Goal: Task Accomplishment & Management: Manage account settings

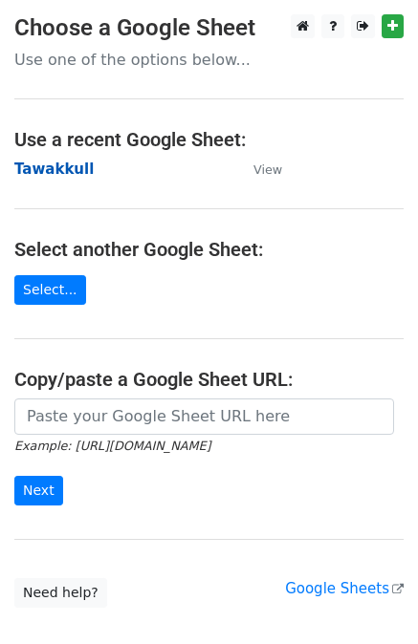
click at [52, 167] on strong "Tawakkull" at bounding box center [53, 169] width 79 height 17
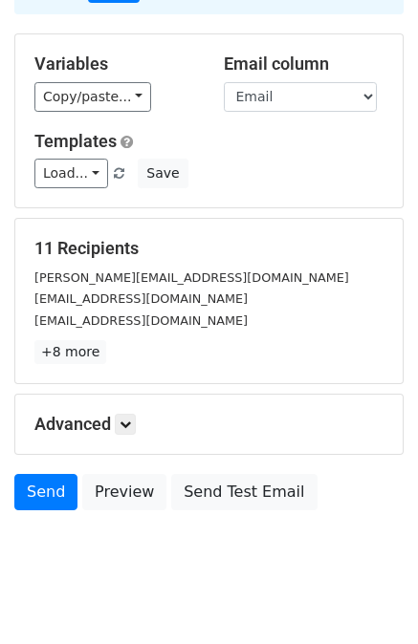
scroll to position [159, 0]
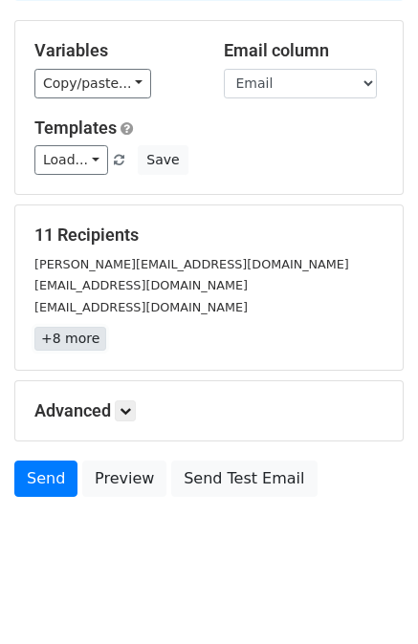
click at [82, 339] on link "+8 more" at bounding box center [70, 339] width 72 height 24
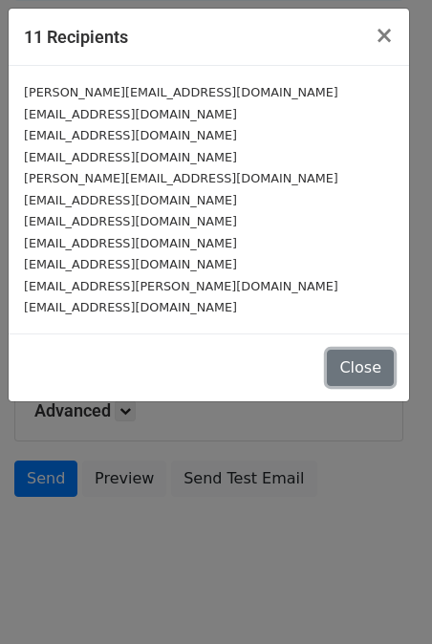
drag, startPoint x: 362, startPoint y: 376, endPoint x: 329, endPoint y: 348, distance: 43.5
click at [363, 376] on button "Close" at bounding box center [360, 368] width 67 height 36
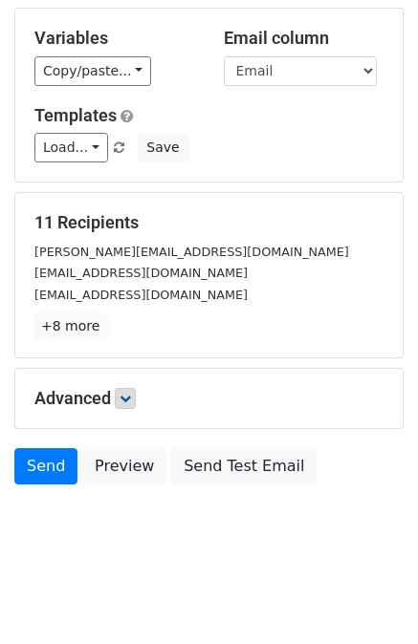
scroll to position [172, 0]
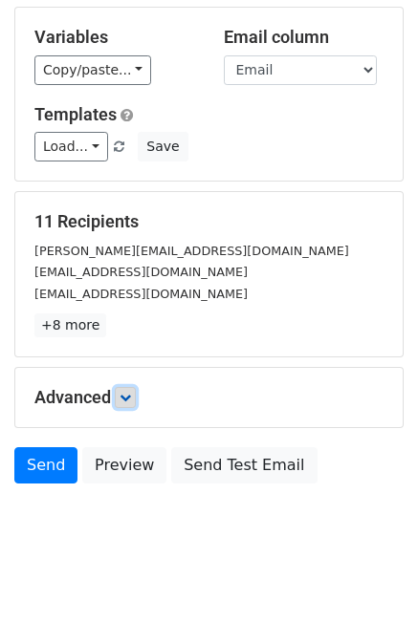
click at [121, 402] on link at bounding box center [125, 397] width 21 height 21
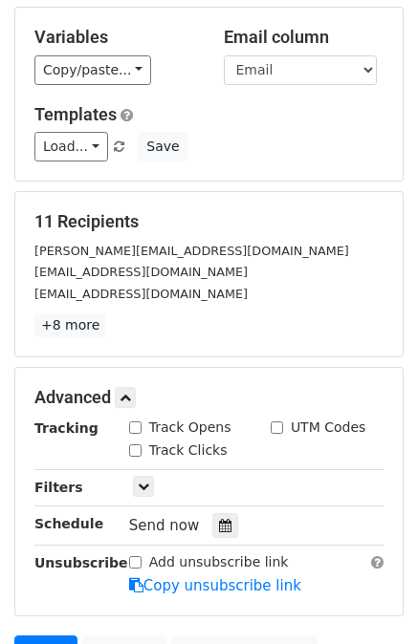
click at [141, 424] on div "Track Opens" at bounding box center [180, 428] width 102 height 20
drag, startPoint x: 139, startPoint y: 423, endPoint x: 138, endPoint y: 440, distance: 17.2
click at [138, 423] on input "Track Opens" at bounding box center [135, 428] width 12 height 12
checkbox input "true"
click at [138, 445] on input "Track Clicks" at bounding box center [135, 451] width 12 height 12
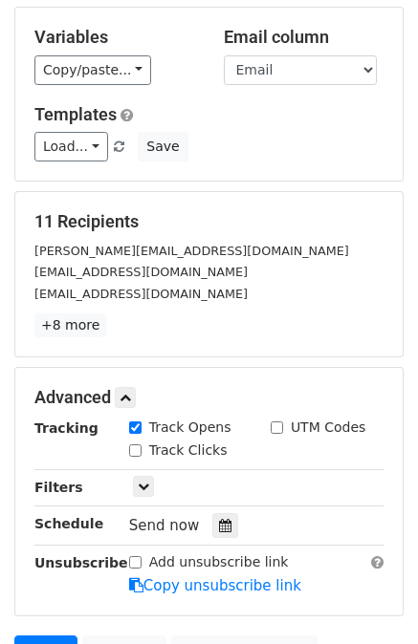
checkbox input "true"
click at [279, 423] on input "UTM Codes" at bounding box center [277, 428] width 12 height 12
click at [277, 424] on input "UTM Codes" at bounding box center [277, 428] width 12 height 12
checkbox input "false"
click at [134, 485] on link at bounding box center [143, 486] width 21 height 21
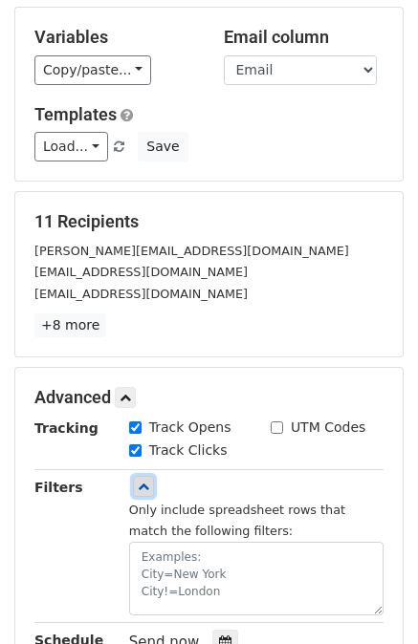
click at [136, 483] on link at bounding box center [143, 486] width 21 height 21
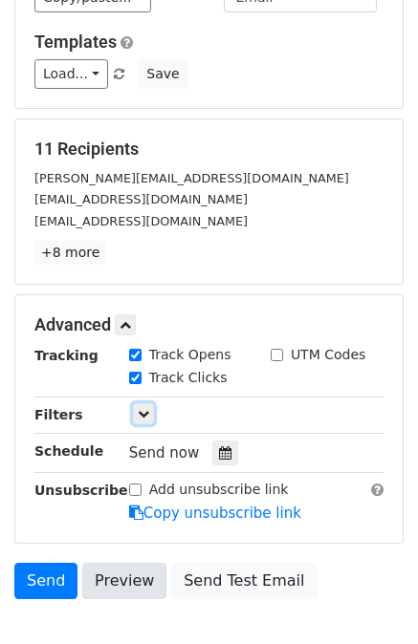
scroll to position [331, 0]
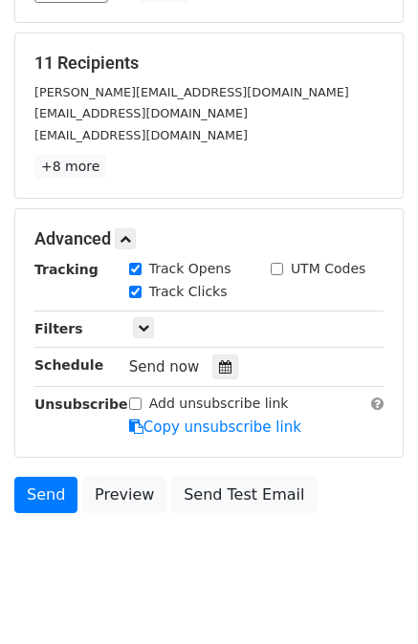
click at [141, 341] on div "Tracking Track Opens UTM Codes Track Clicks Filters Only include spreadsheet ro…" at bounding box center [208, 348] width 349 height 179
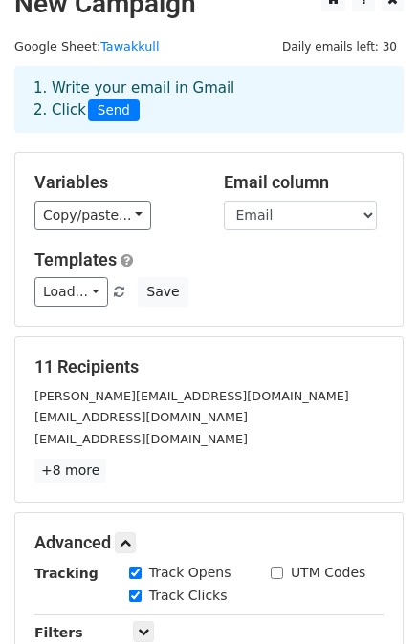
scroll to position [12, 0]
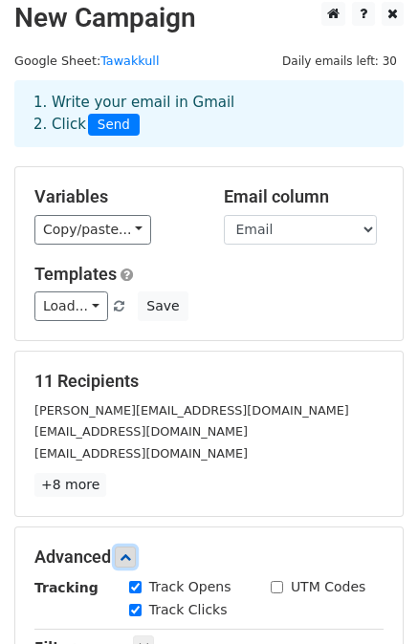
click at [131, 558] on icon at bounding box center [125, 557] width 11 height 11
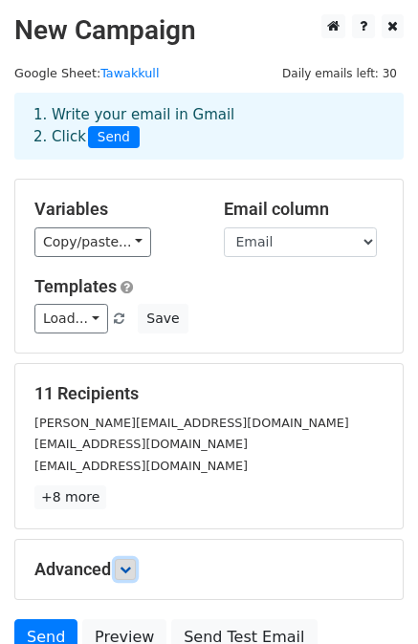
scroll to position [0, 0]
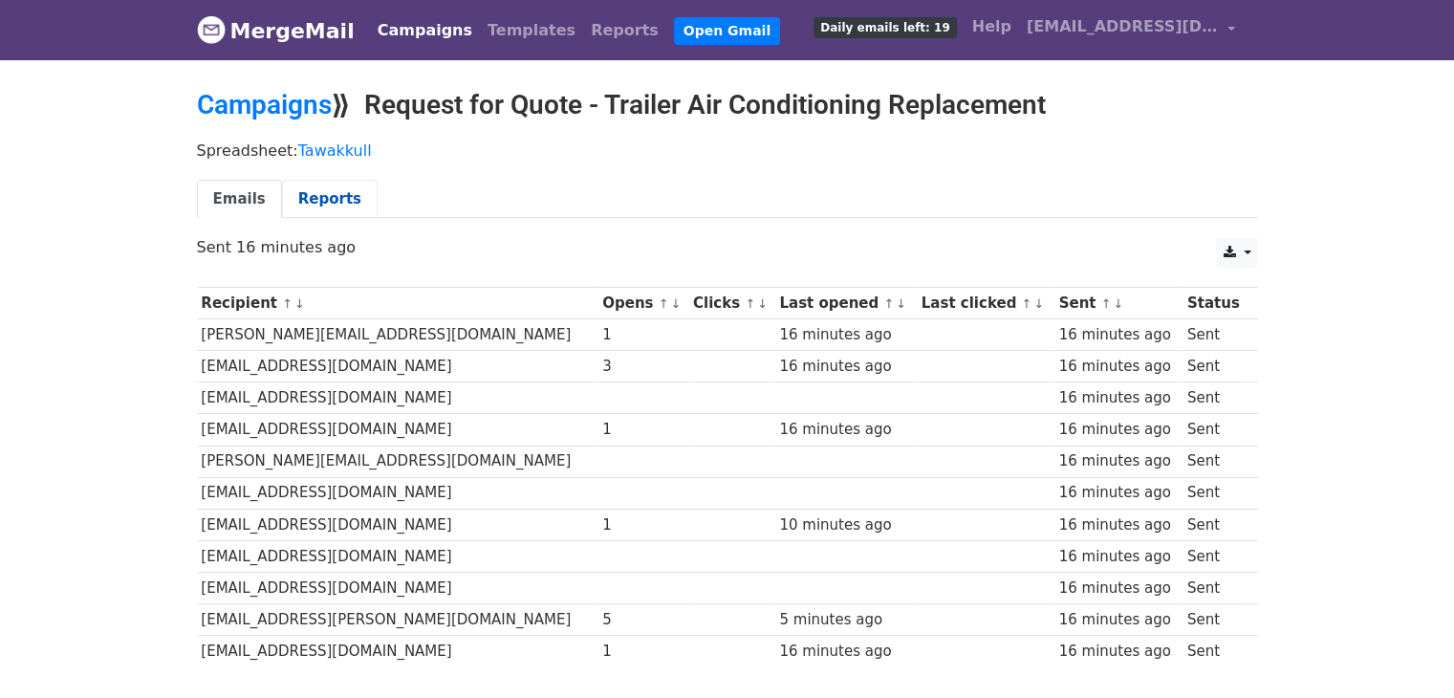
click at [329, 205] on link "Reports" at bounding box center [330, 199] width 96 height 39
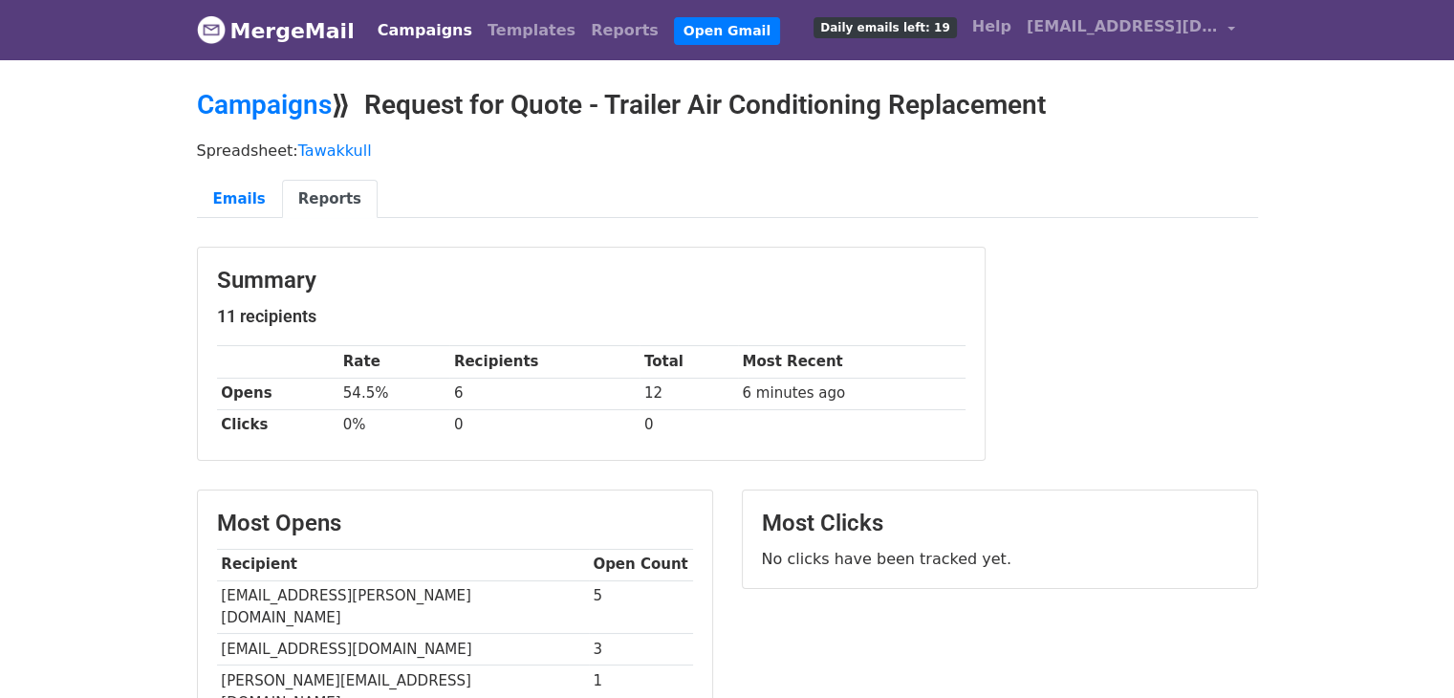
click at [956, 31] on span "Daily emails left: 19" at bounding box center [885, 27] width 142 height 21
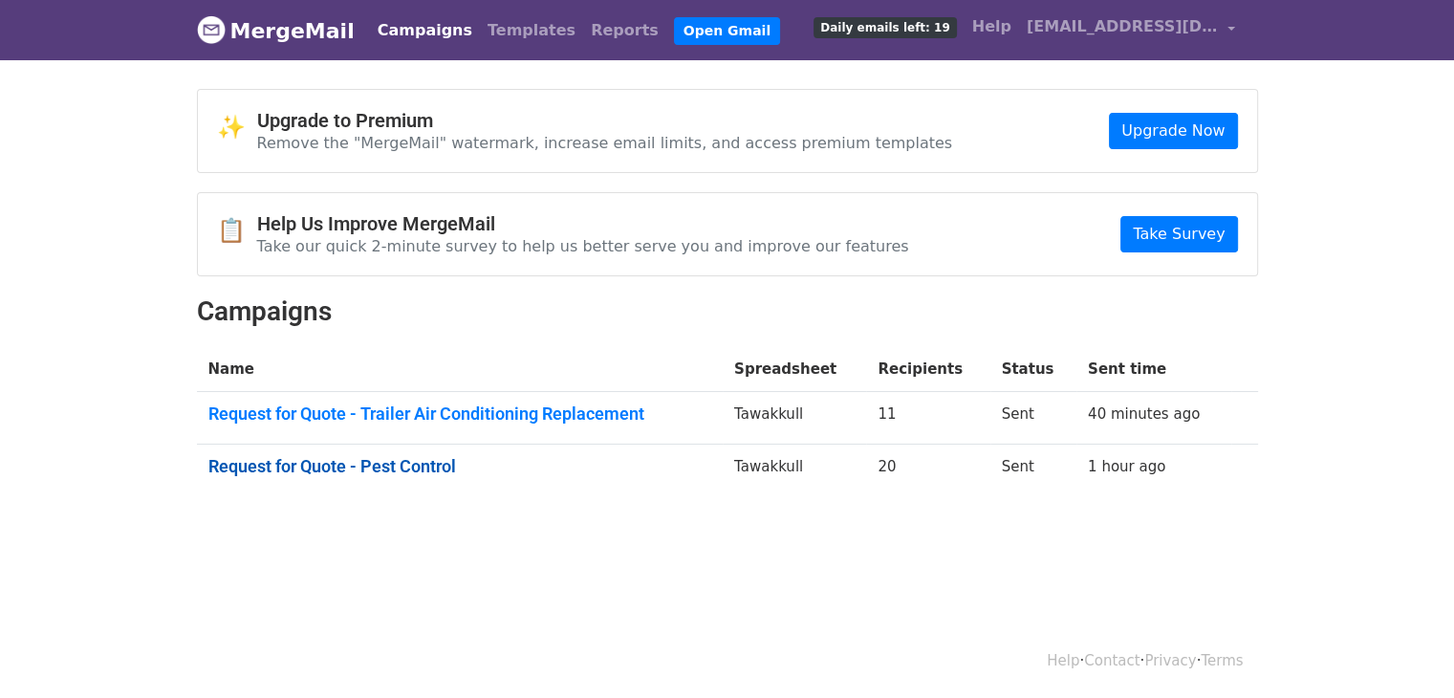
click at [347, 462] on link "Request for Quote - Pest Control" at bounding box center [460, 466] width 504 height 21
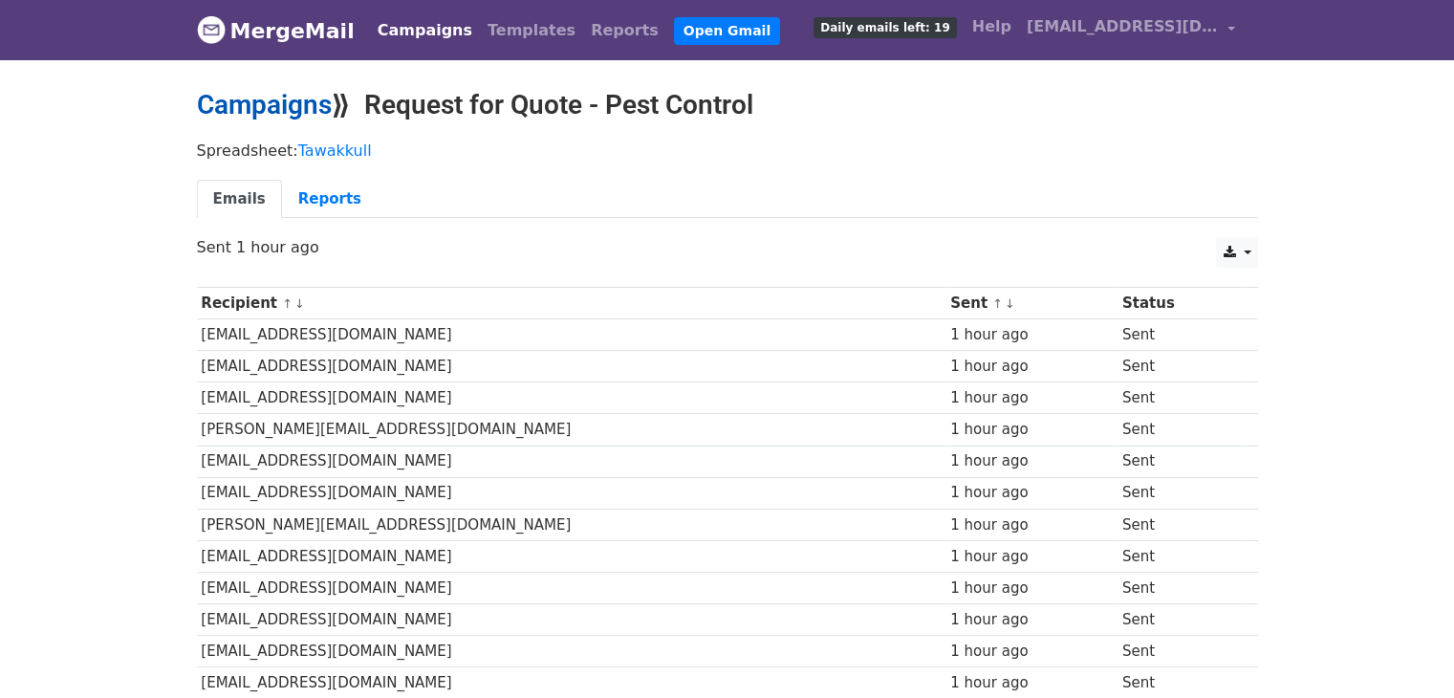
click at [302, 112] on link "Campaigns" at bounding box center [264, 105] width 135 height 32
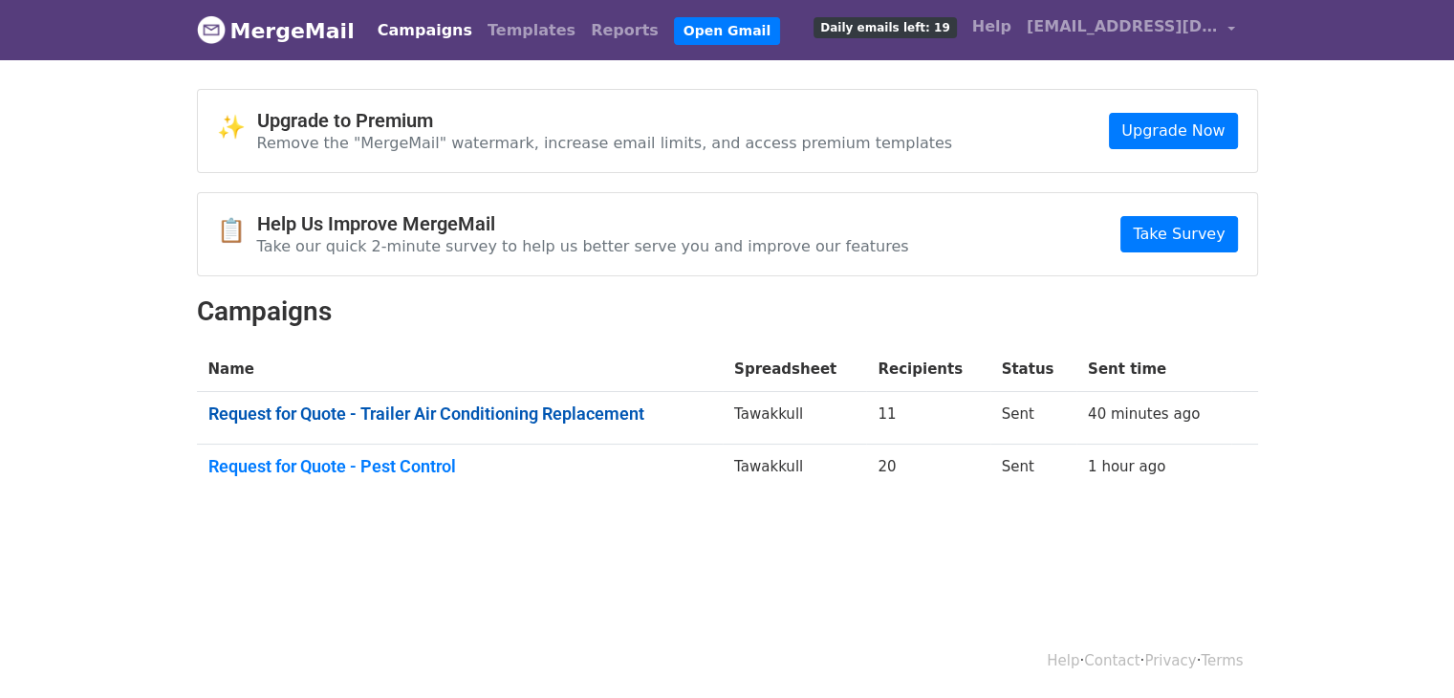
click at [383, 403] on link "Request for Quote - Trailer Air Conditioning Replacement" at bounding box center [460, 413] width 504 height 21
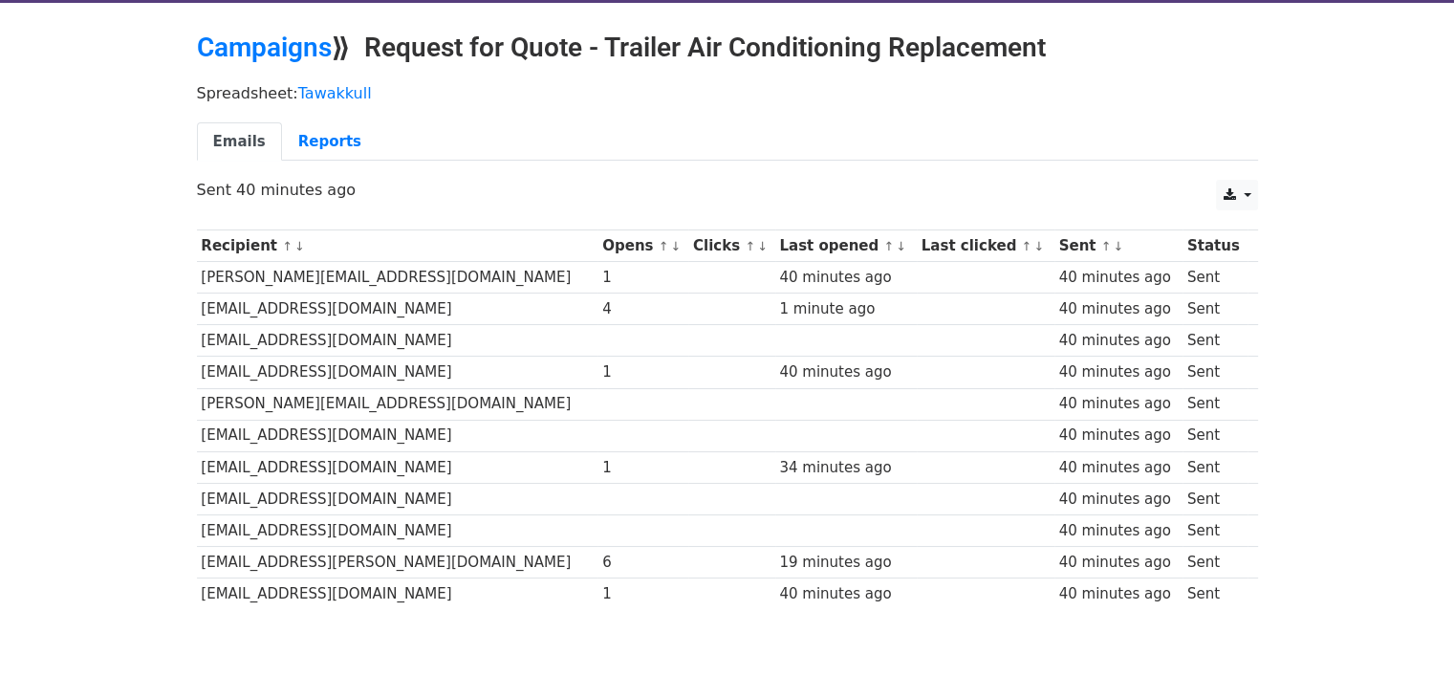
scroll to position [135, 0]
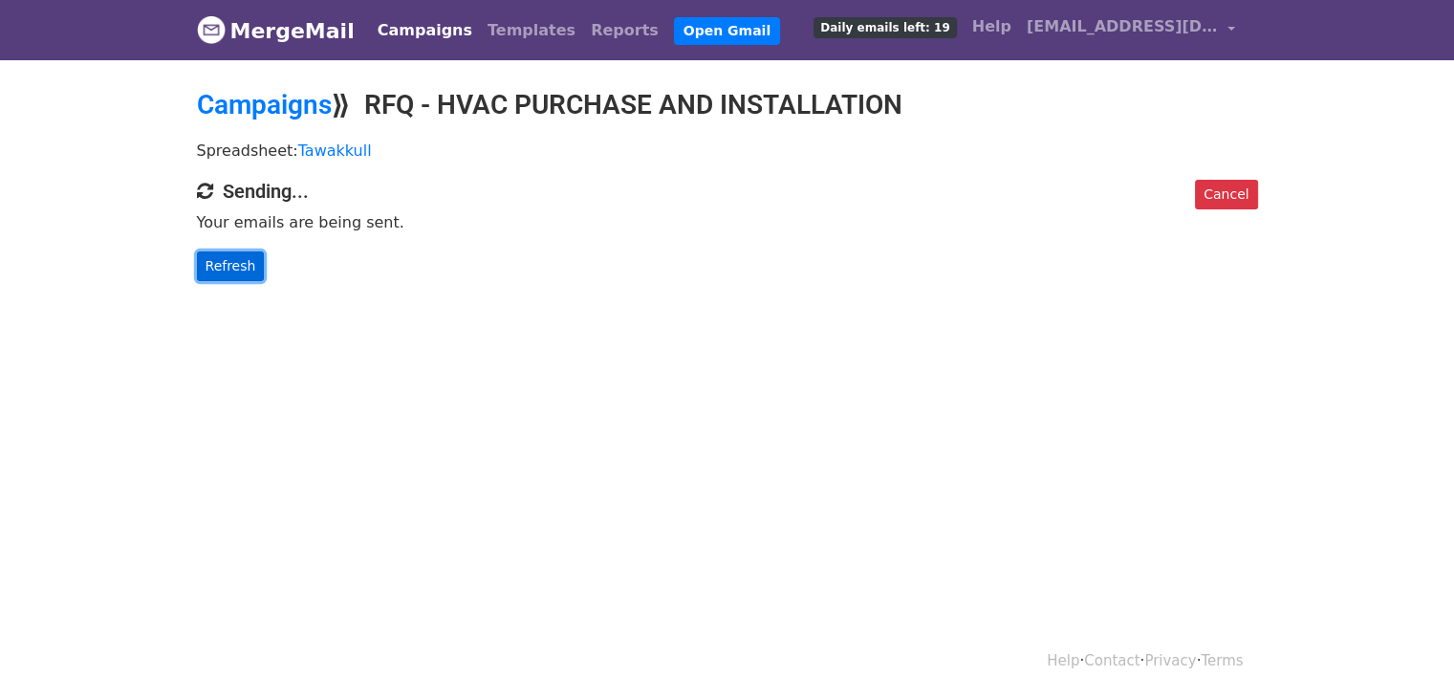
click at [249, 265] on link "Refresh" at bounding box center [231, 266] width 68 height 30
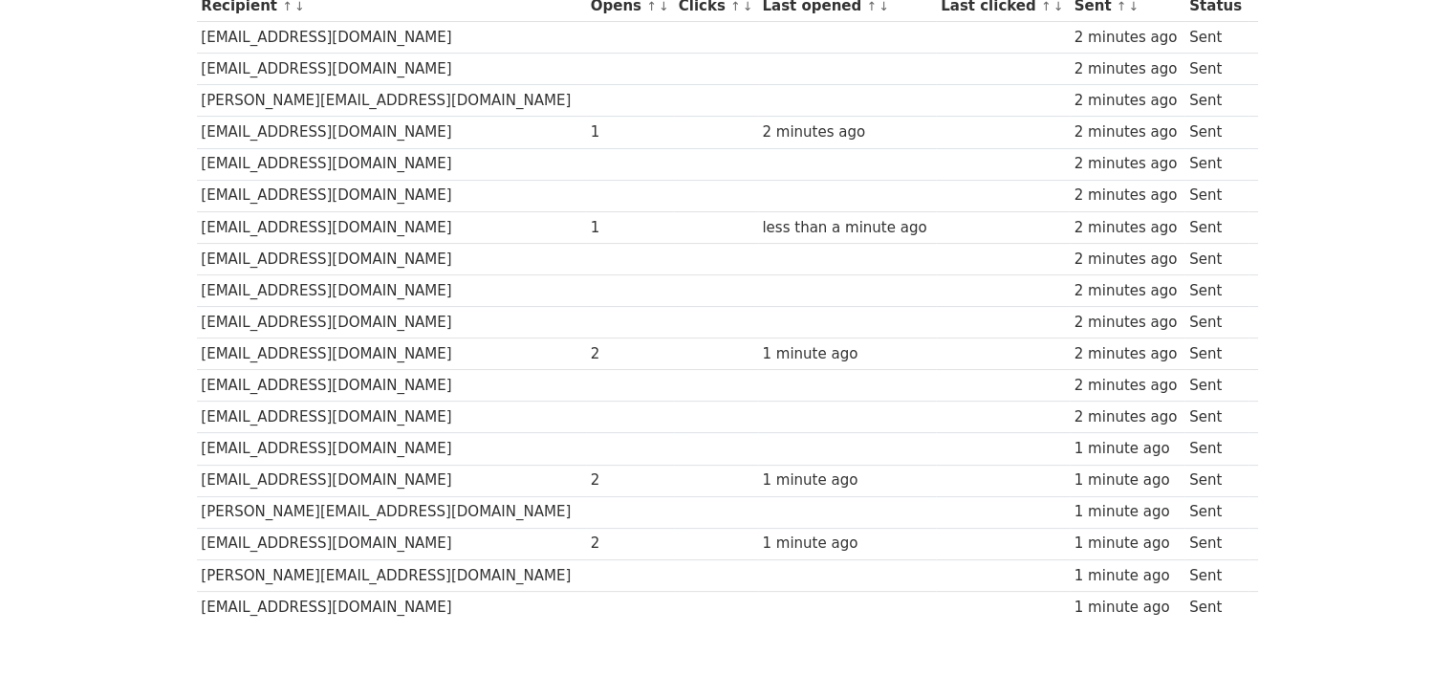
scroll to position [318, 0]
